Goal: Information Seeking & Learning: Learn about a topic

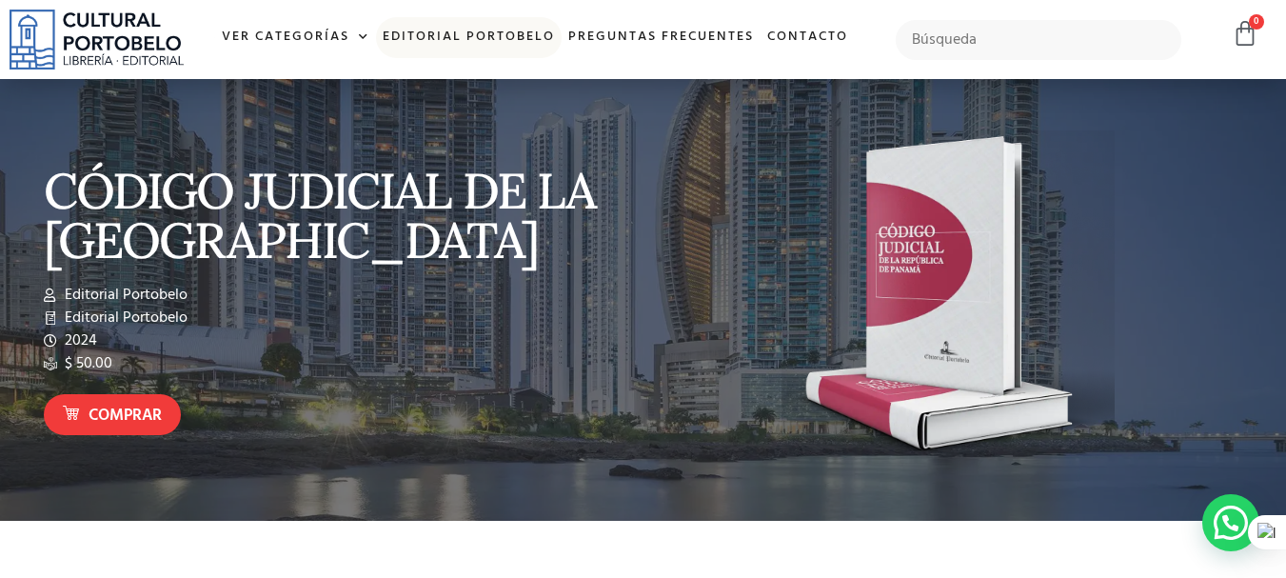
click at [425, 37] on link "Editorial Portobelo" at bounding box center [469, 37] width 186 height 41
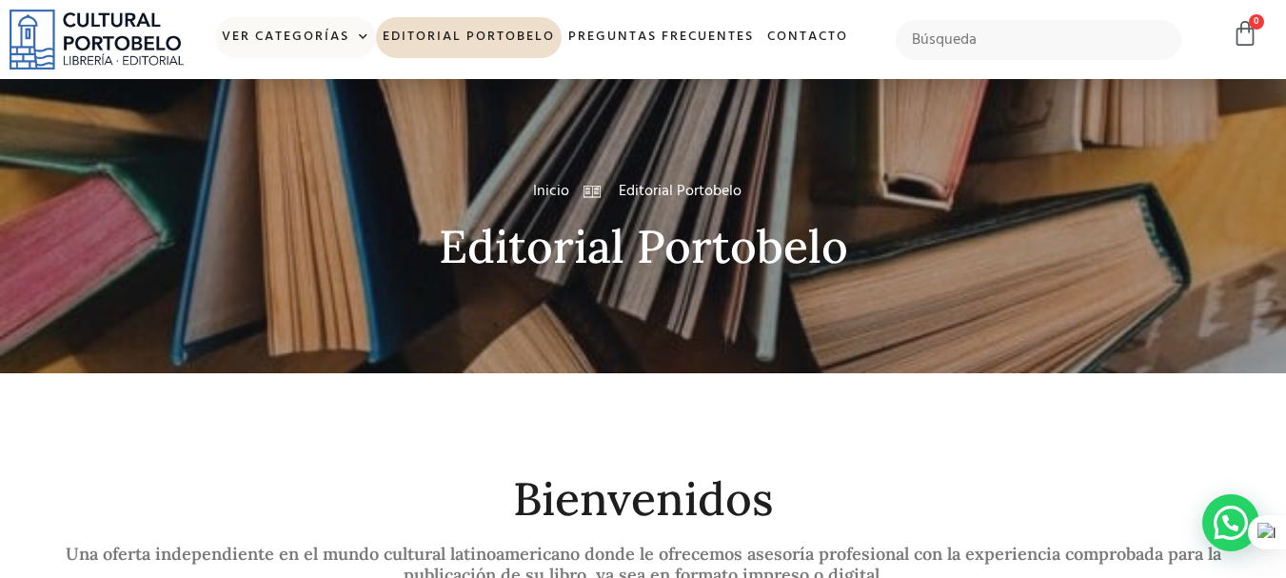
click at [312, 34] on link "Ver Categorías" at bounding box center [295, 37] width 161 height 41
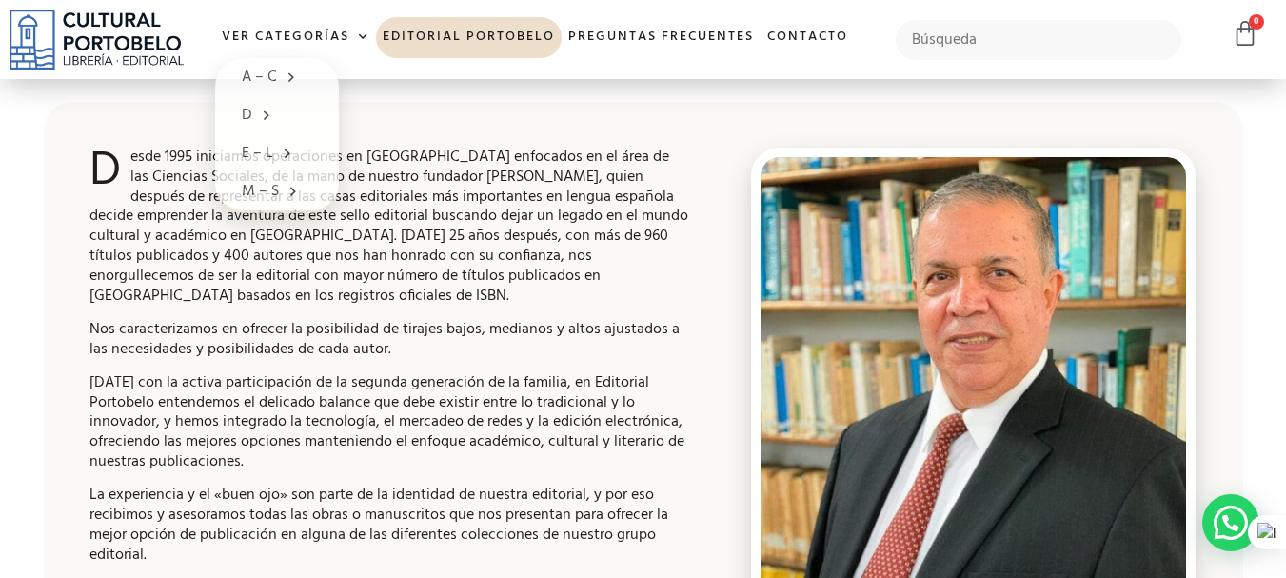
scroll to position [571, 0]
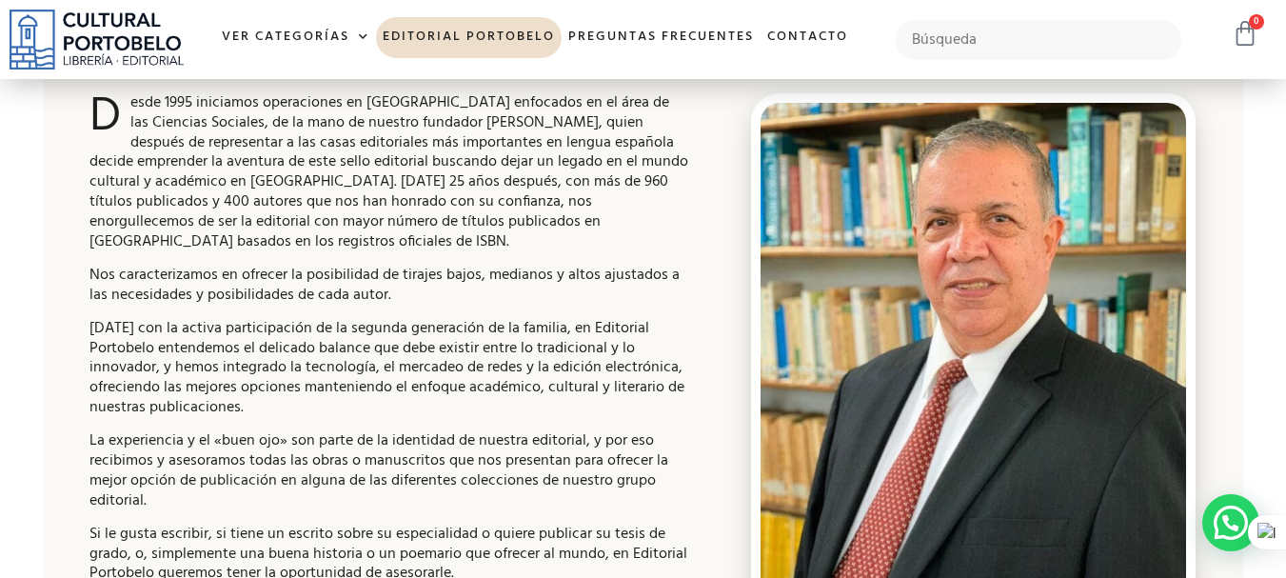
click at [1248, 38] on icon at bounding box center [1245, 33] width 27 height 27
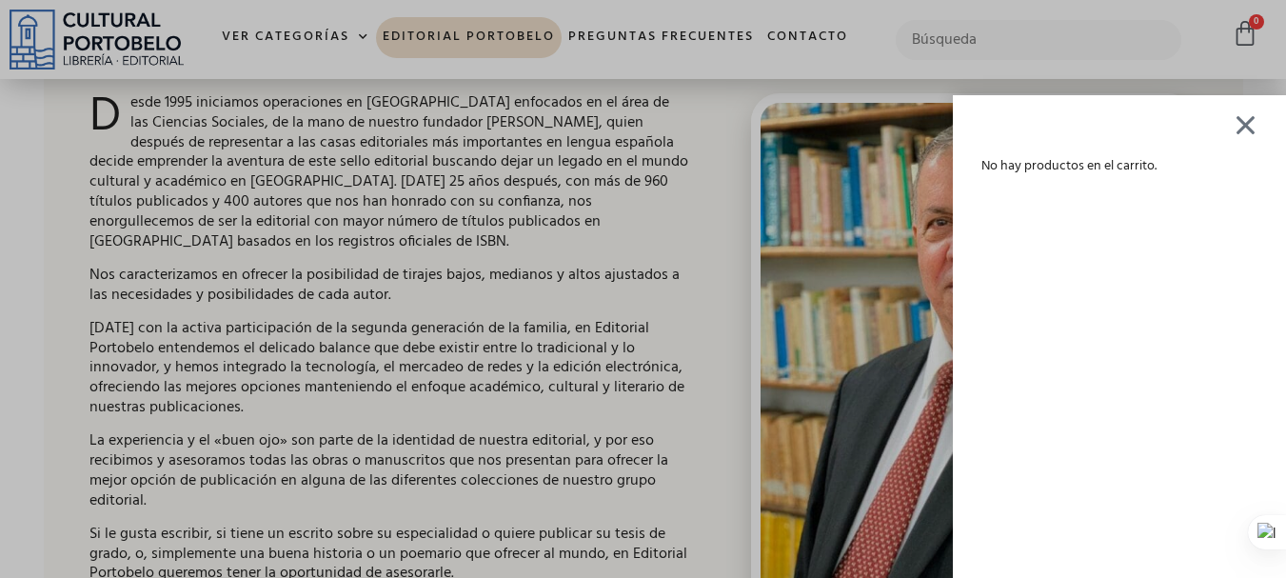
click at [1257, 133] on div at bounding box center [1246, 125] width 24 height 22
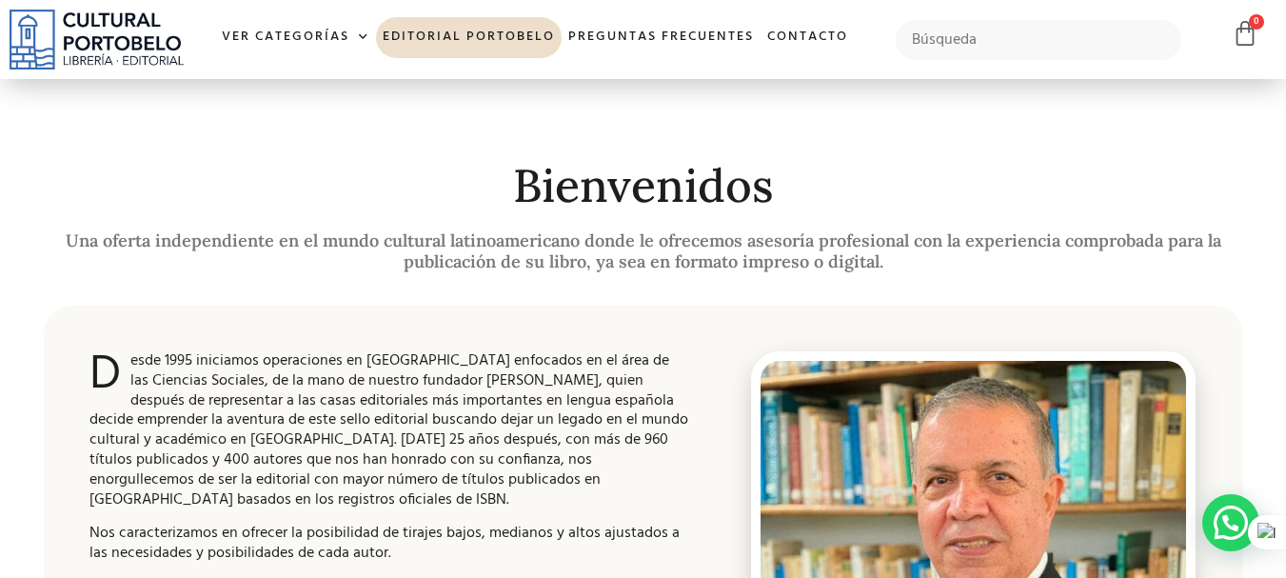
scroll to position [0, 0]
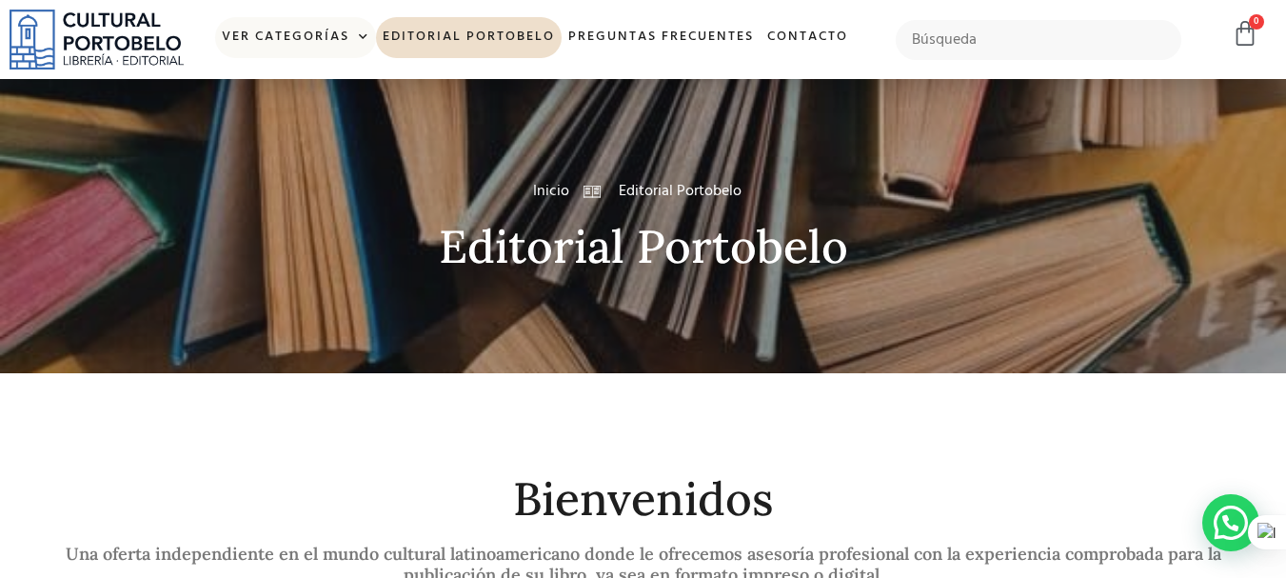
click at [296, 41] on link "Ver Categorías" at bounding box center [295, 37] width 161 height 41
click at [484, 40] on link "Editorial Portobelo" at bounding box center [469, 37] width 186 height 41
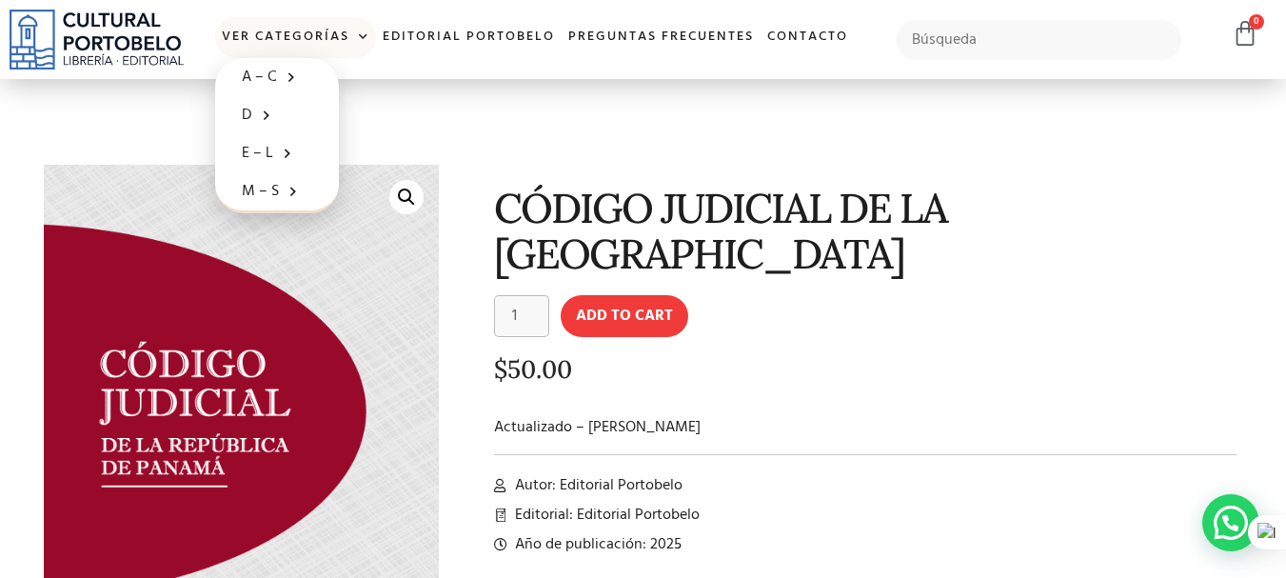
click at [344, 42] on link "Ver Categorías" at bounding box center [295, 37] width 161 height 41
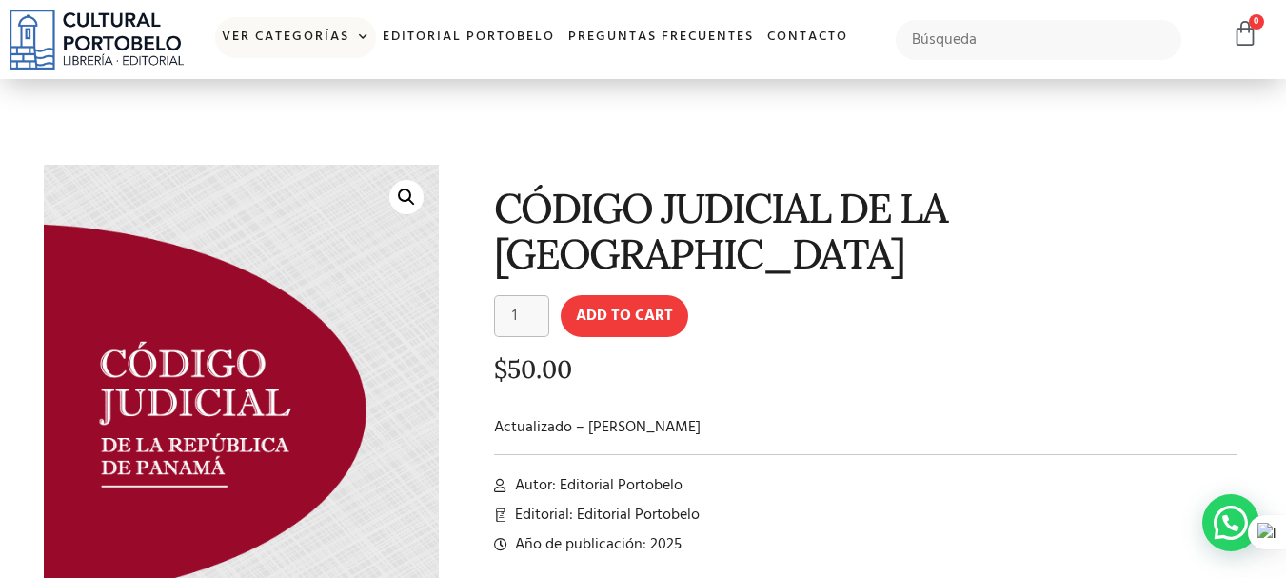
click at [299, 45] on link "Ver Categorías" at bounding box center [295, 37] width 161 height 41
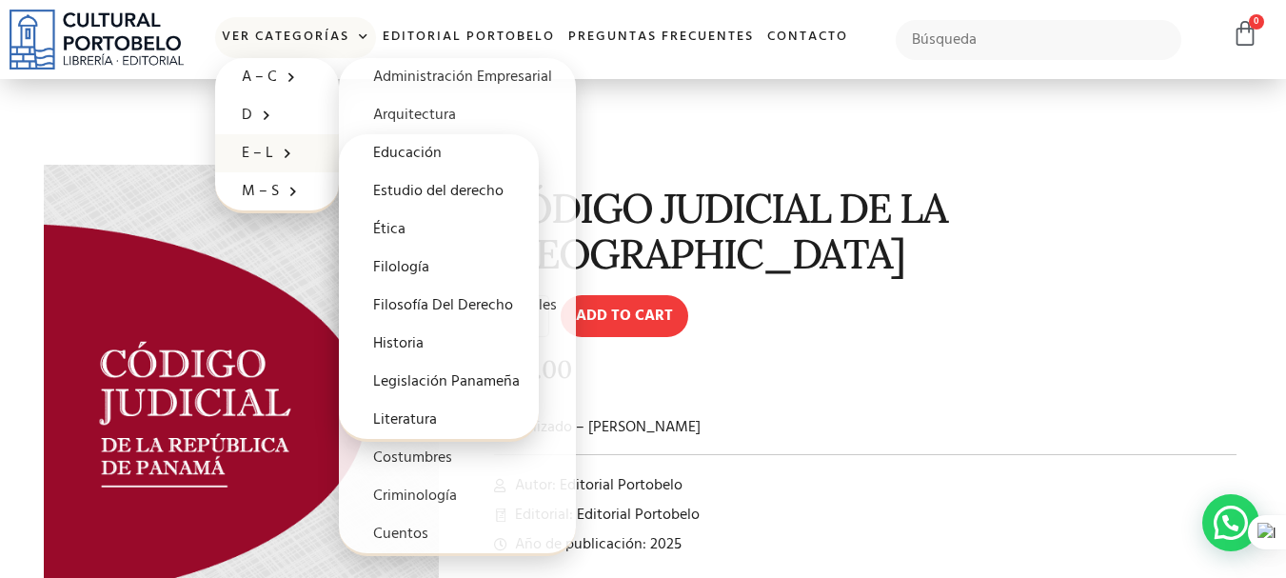
click at [277, 154] on span at bounding box center [282, 153] width 19 height 30
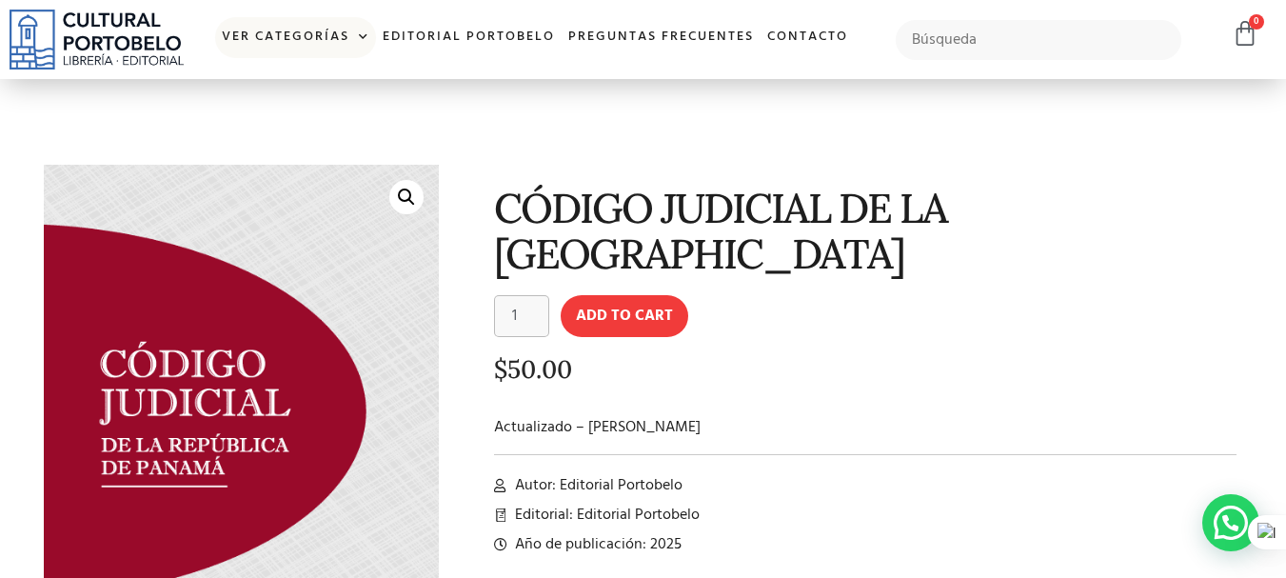
click at [303, 50] on link "Ver Categorías" at bounding box center [295, 37] width 161 height 41
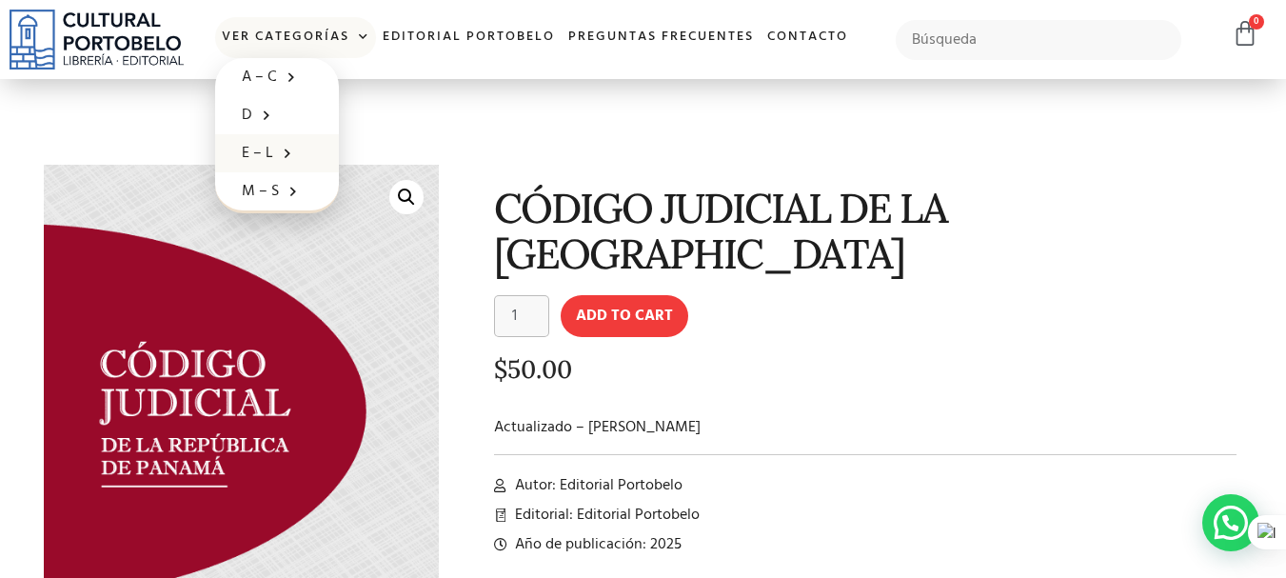
click at [281, 149] on span at bounding box center [282, 153] width 19 height 30
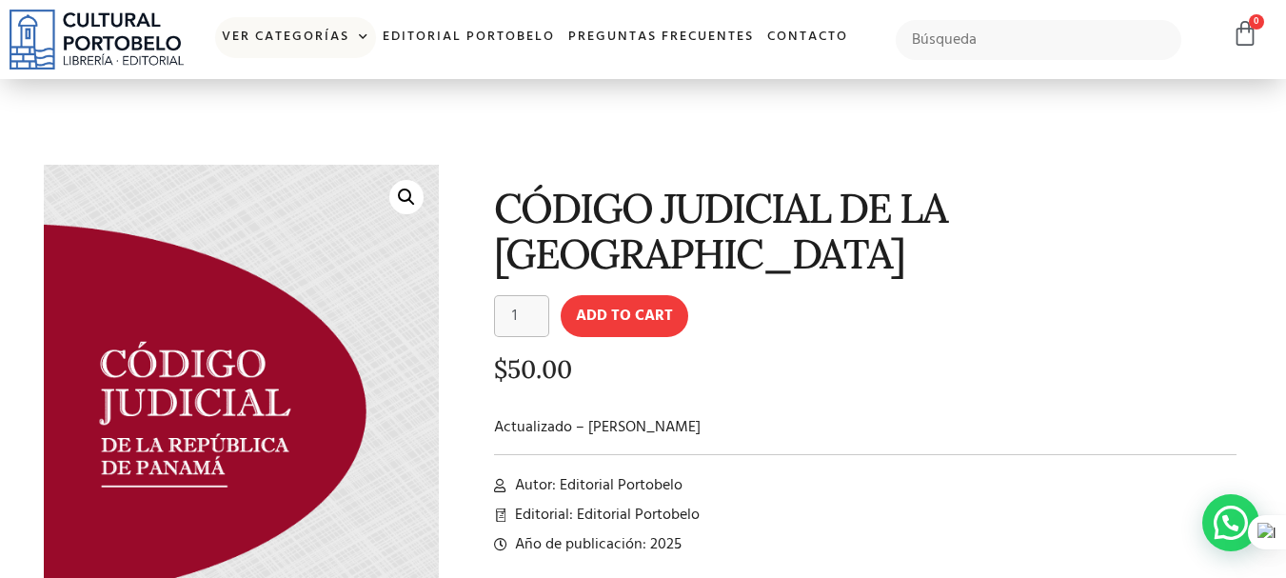
click at [325, 44] on link "Ver Categorías" at bounding box center [295, 37] width 161 height 41
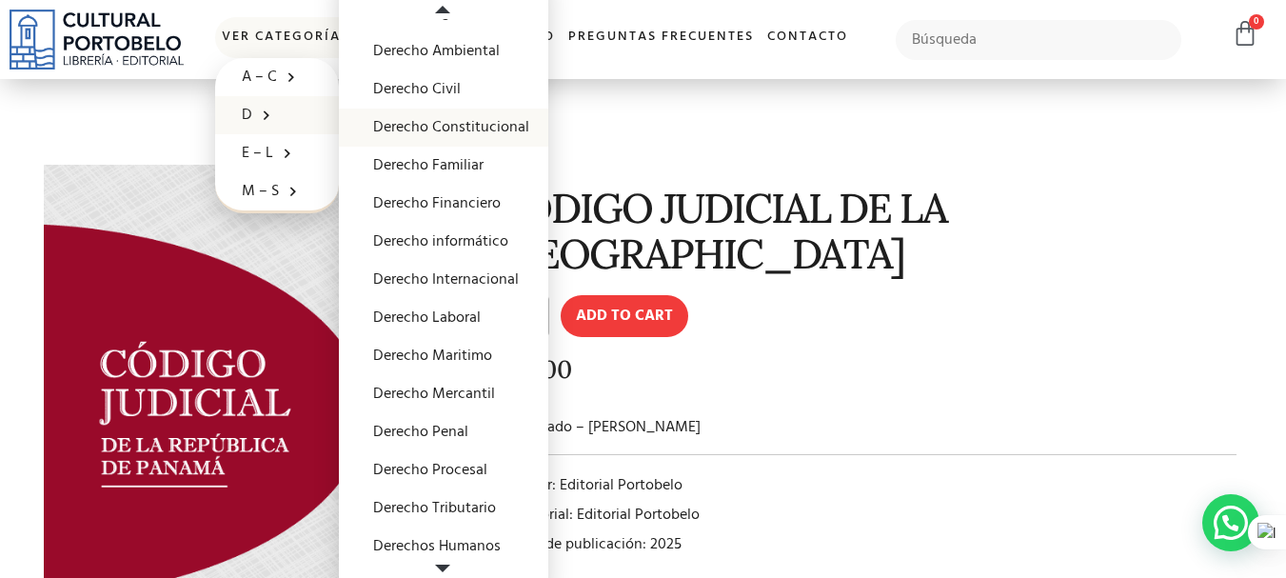
click at [445, 130] on link "Derecho Constitucional" at bounding box center [443, 128] width 209 height 38
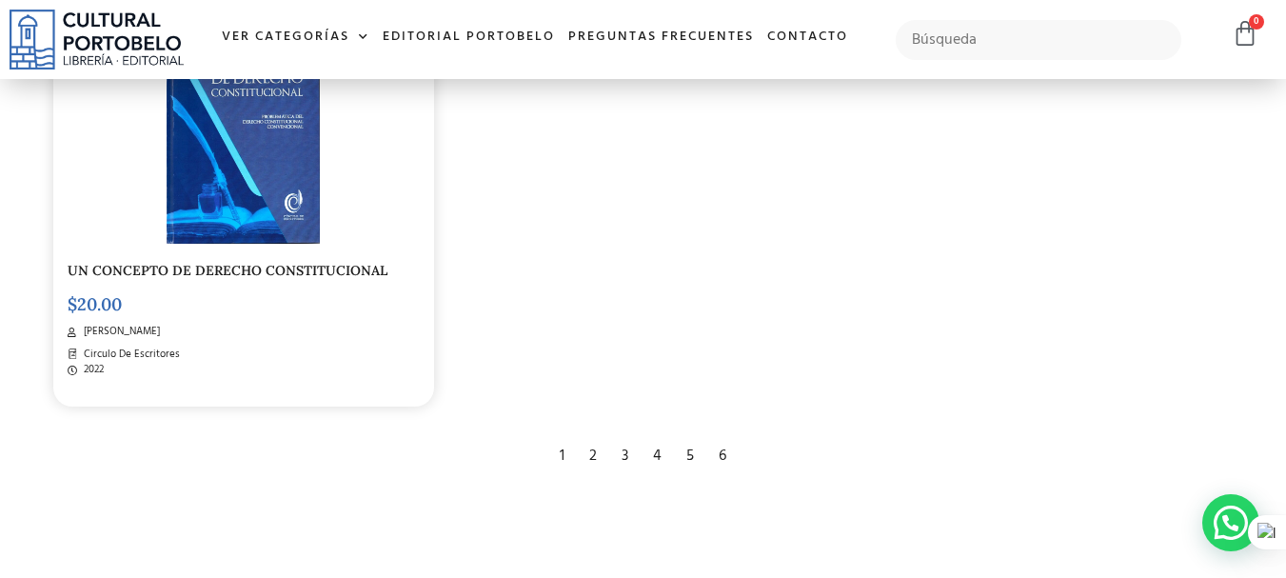
scroll to position [3045, 0]
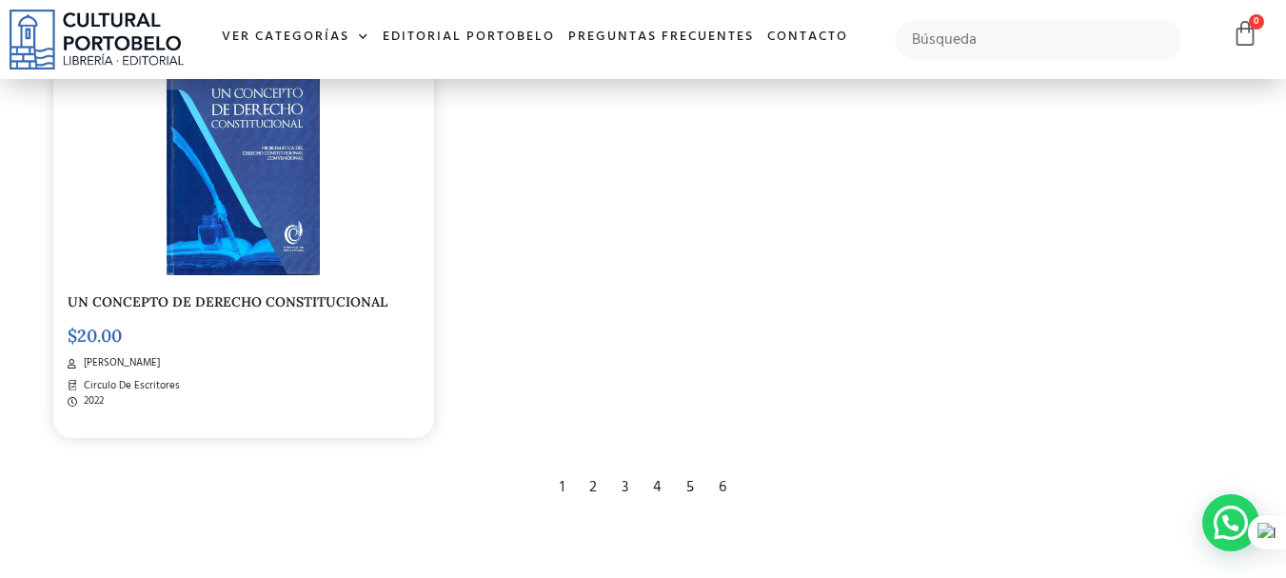
click at [591, 471] on div "2" at bounding box center [593, 487] width 27 height 42
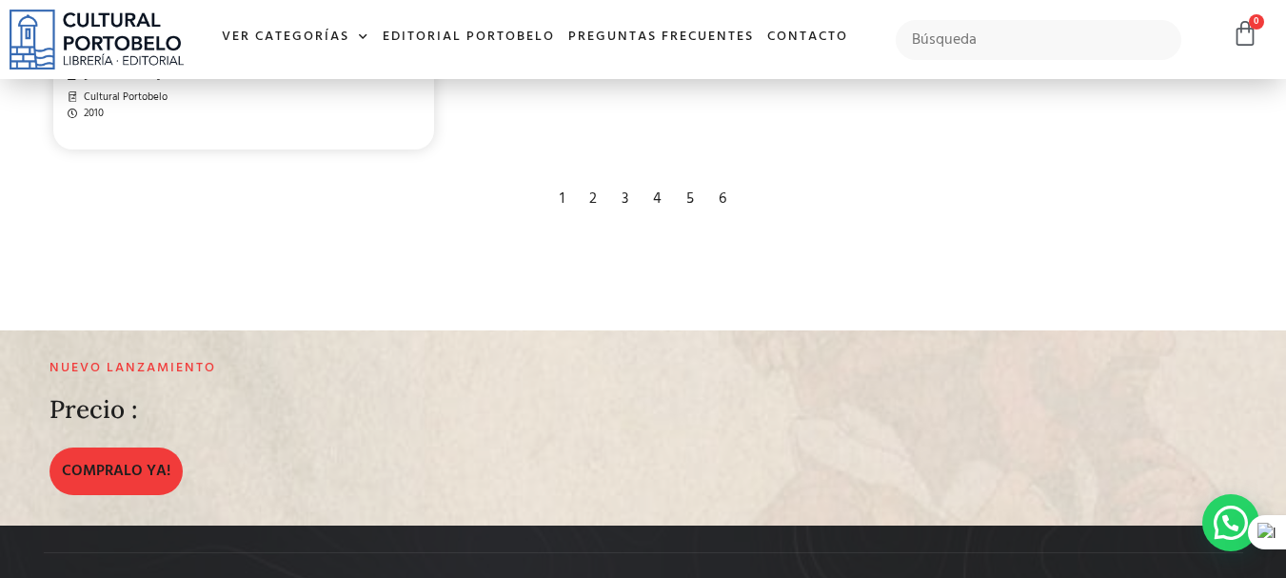
scroll to position [3236, 0]
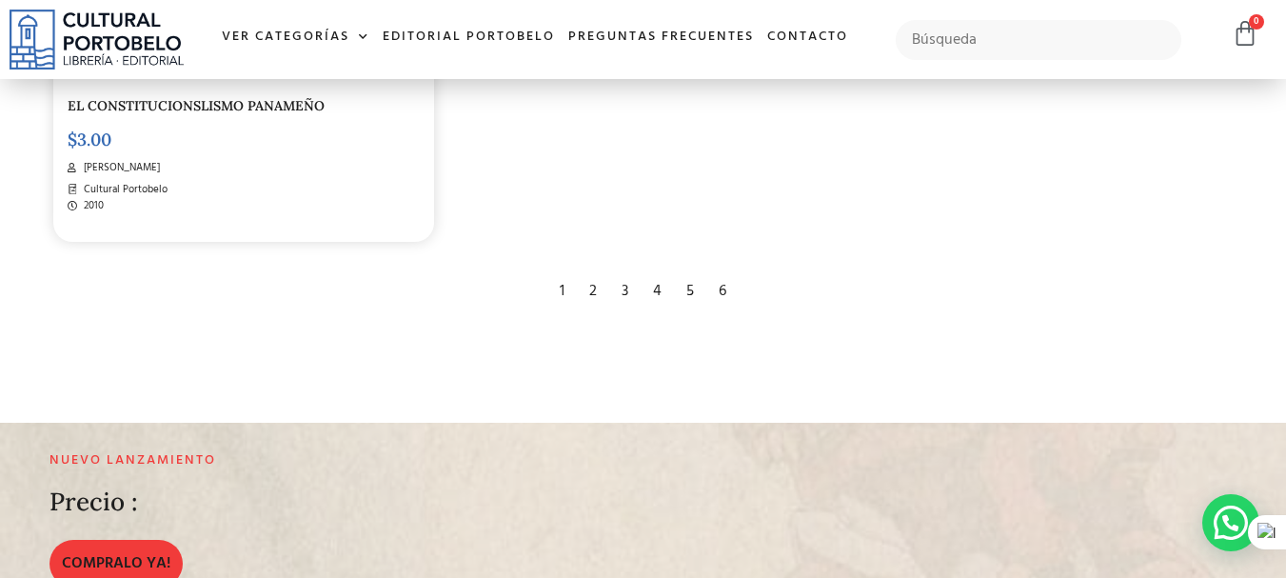
click at [626, 292] on div "3" at bounding box center [625, 291] width 26 height 42
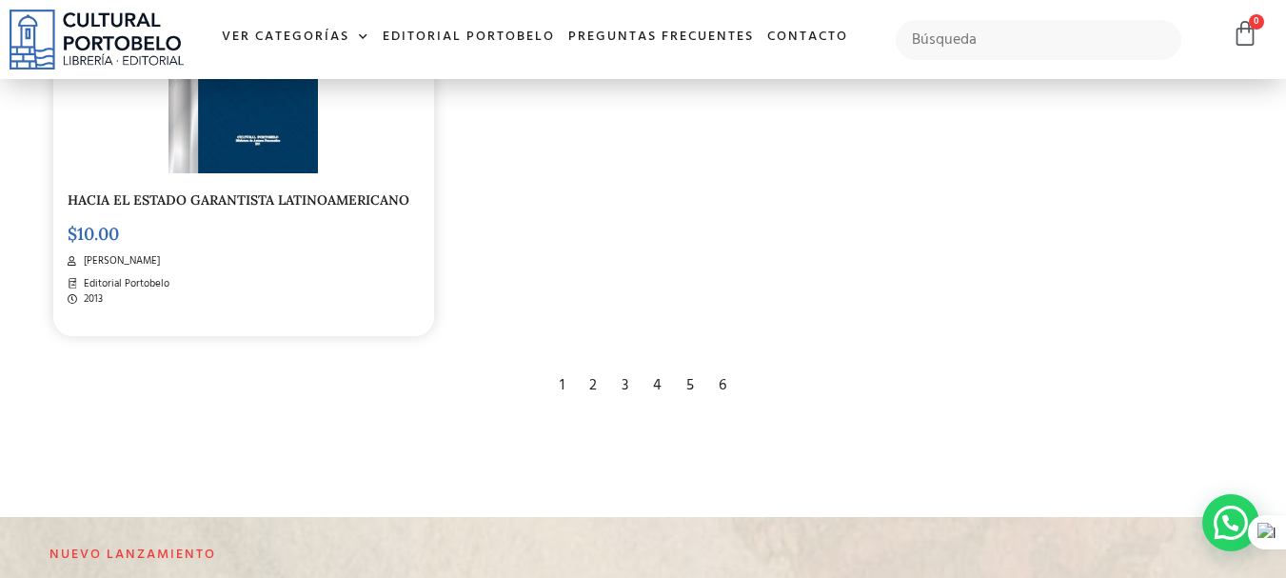
scroll to position [3236, 0]
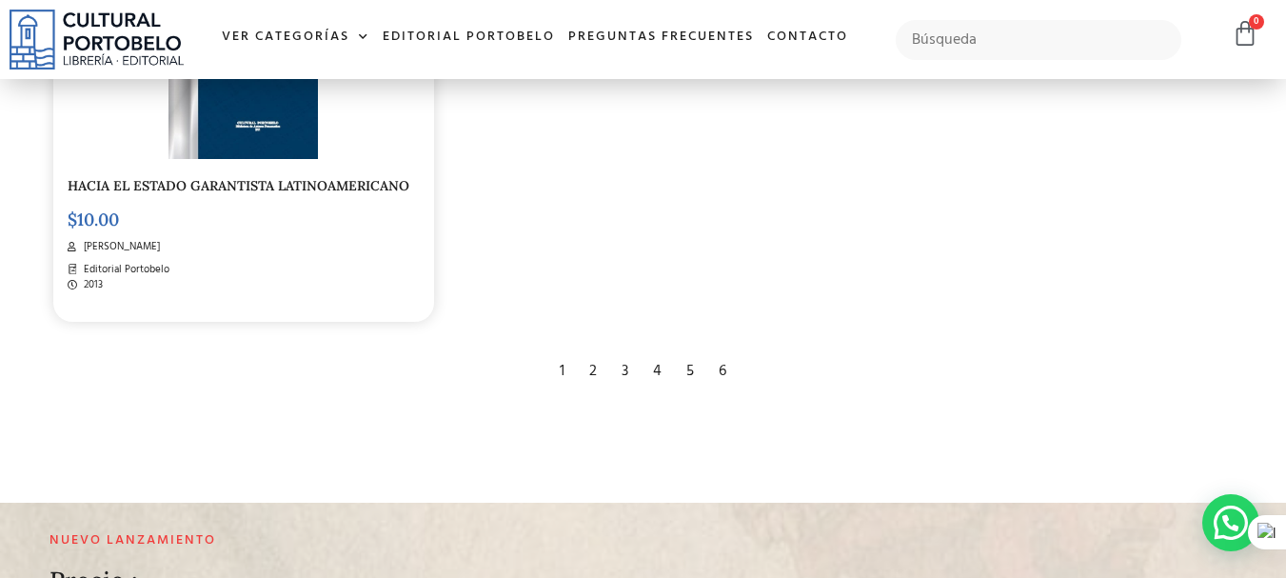
click at [685, 355] on div "5" at bounding box center [690, 371] width 27 height 42
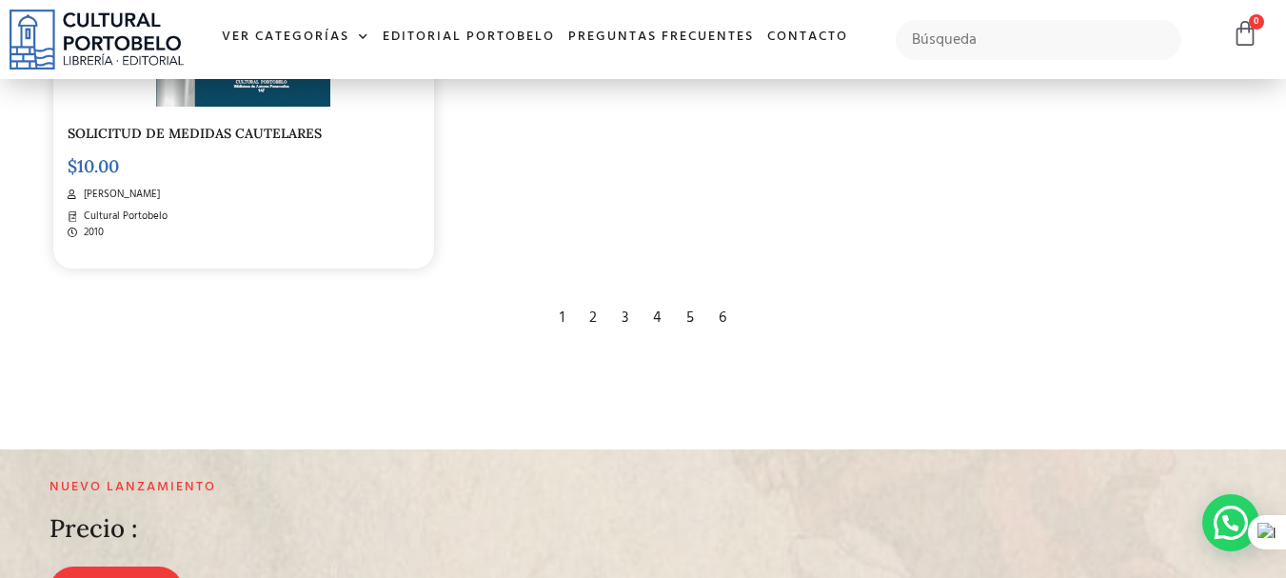
scroll to position [3236, 0]
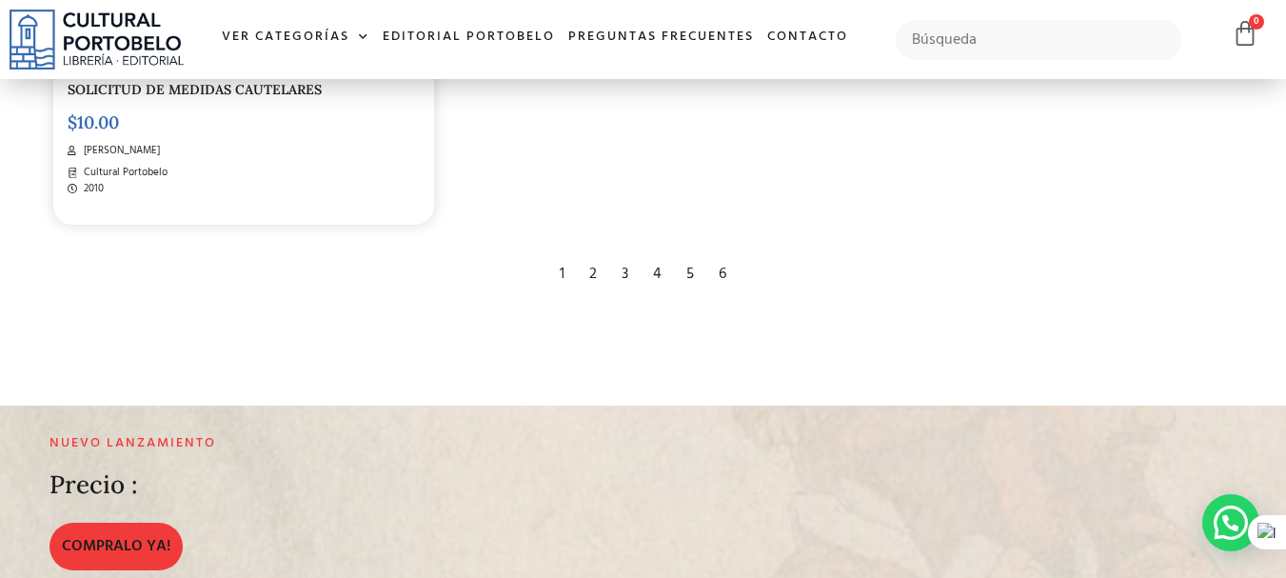
click at [722, 274] on div "6" at bounding box center [722, 274] width 27 height 42
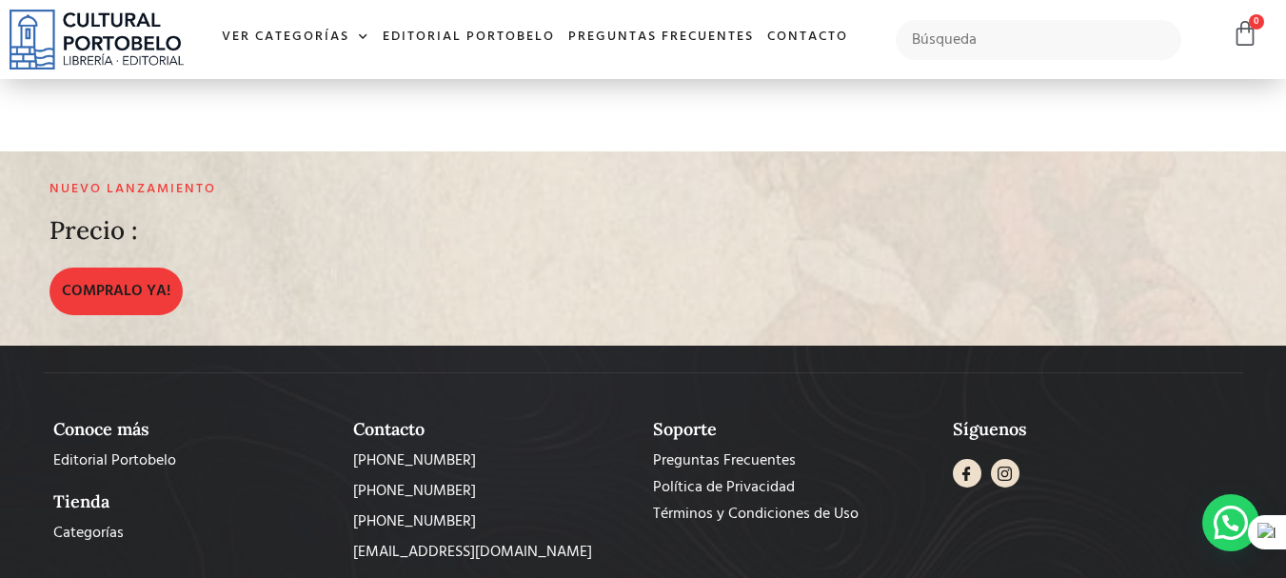
scroll to position [1633, 0]
